Goal: Navigation & Orientation: Find specific page/section

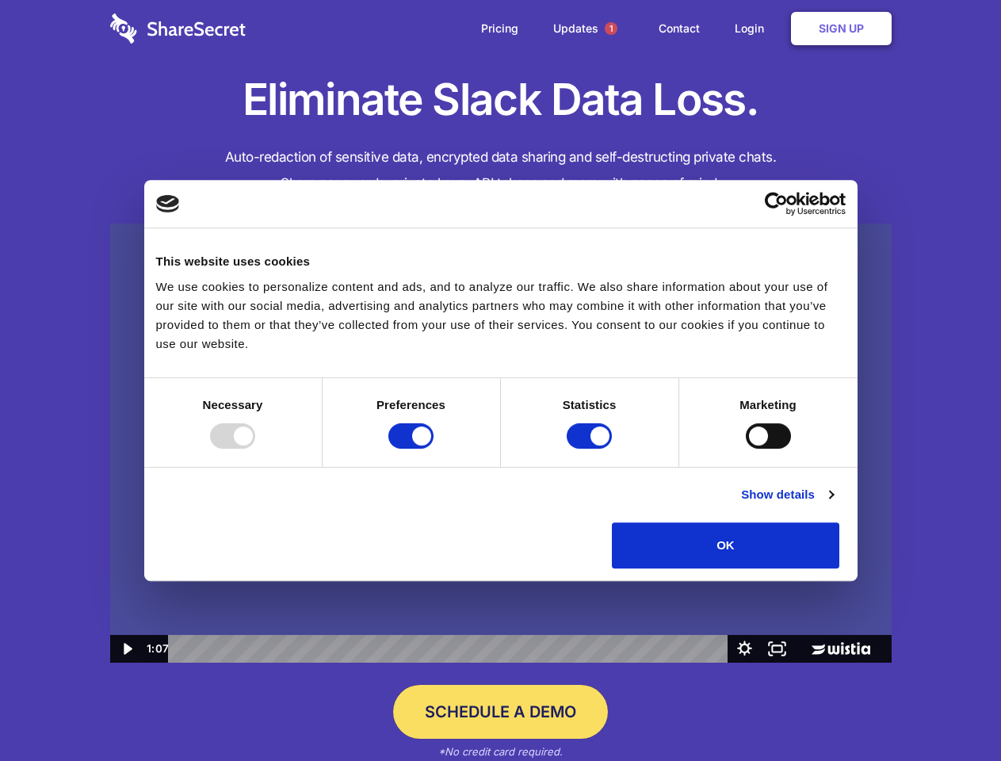
click at [500, 381] on img at bounding box center [501, 444] width 782 height 440
click at [255, 449] on div at bounding box center [232, 435] width 45 height 25
click at [434, 449] on input "Preferences" at bounding box center [410, 435] width 45 height 25
checkbox input "false"
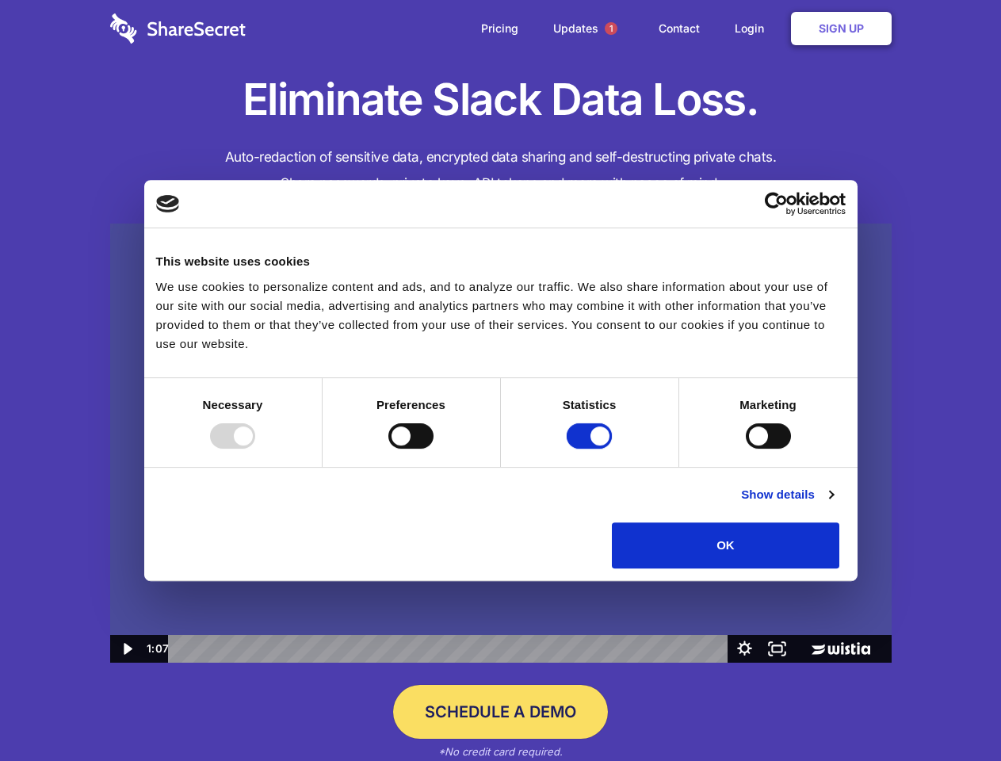
click at [591, 449] on input "Statistics" at bounding box center [589, 435] width 45 height 25
checkbox input "false"
click at [746, 449] on input "Marketing" at bounding box center [768, 435] width 45 height 25
checkbox input "true"
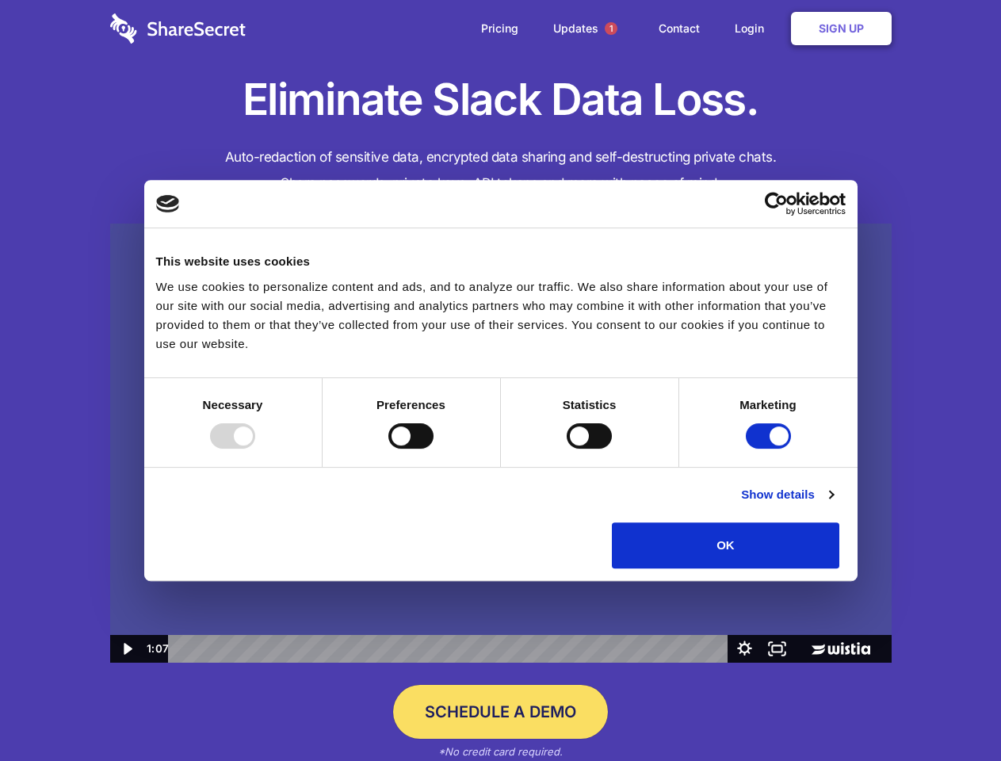
click at [833, 504] on link "Show details" at bounding box center [787, 494] width 92 height 19
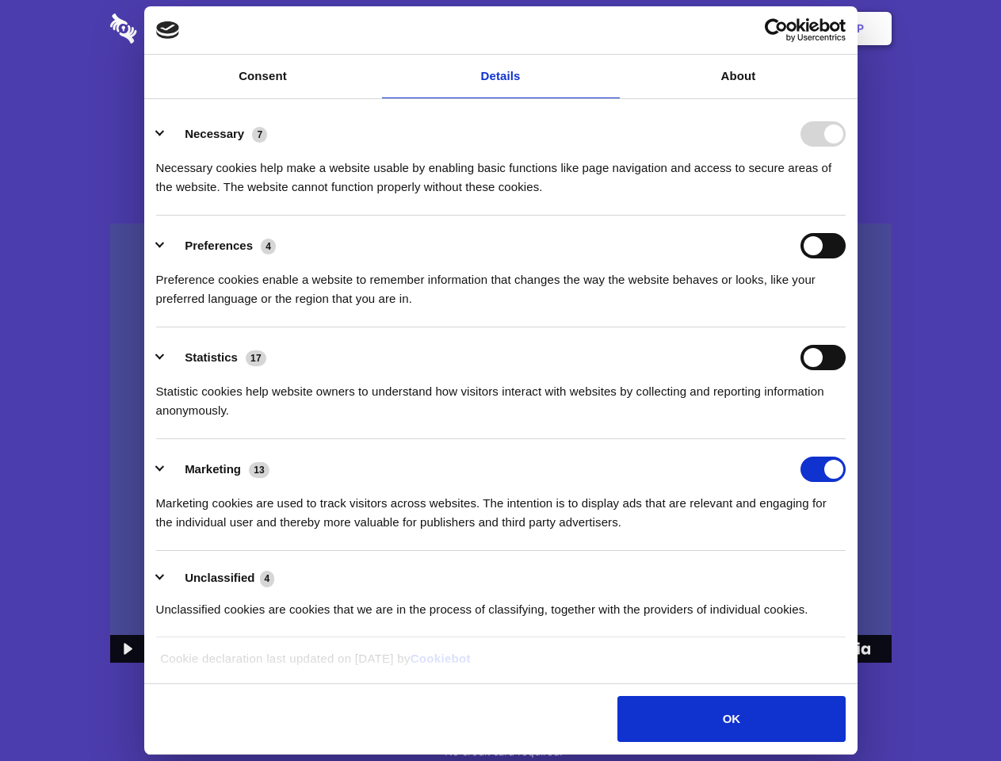
click at [846, 216] on li "Necessary 7 Necessary cookies help make a website usable by enabling basic func…" at bounding box center [501, 160] width 690 height 112
click at [610, 29] on span "1" at bounding box center [611, 28] width 13 height 13
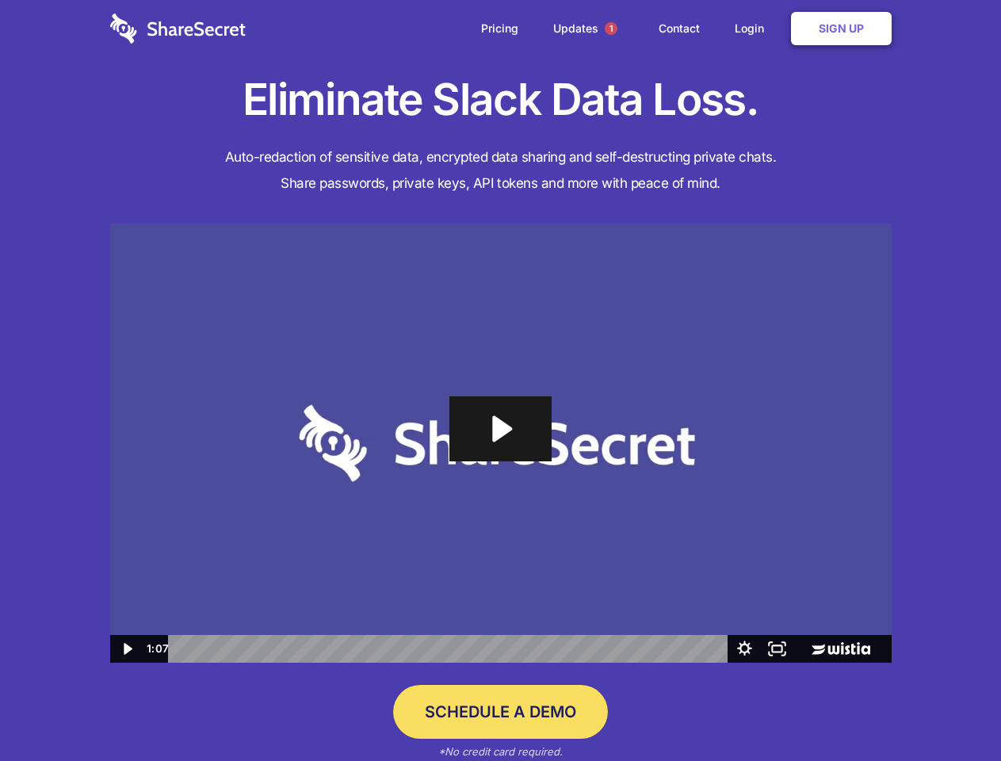
click at [501, 443] on icon "Play Video: Sharesecret Slack Extension" at bounding box center [500, 428] width 101 height 65
